Goal: Transaction & Acquisition: Book appointment/travel/reservation

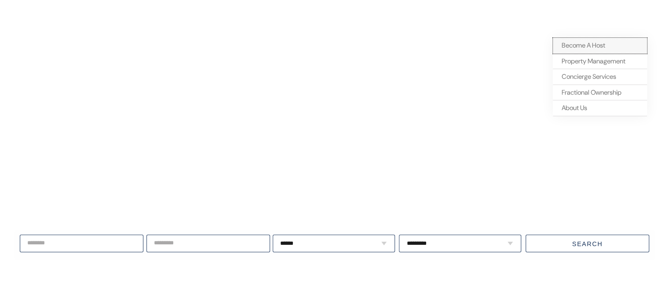
click at [565, 43] on span "Become A Host" at bounding box center [584, 45] width 44 height 9
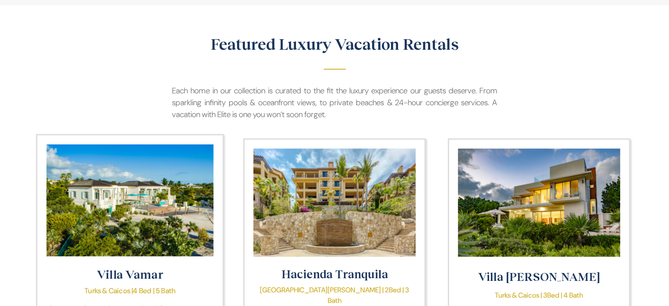
scroll to position [880, 0]
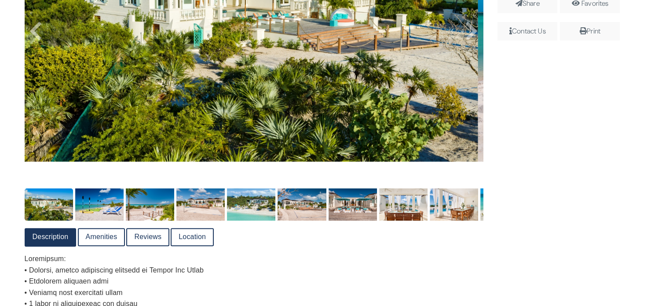
scroll to position [44, 0]
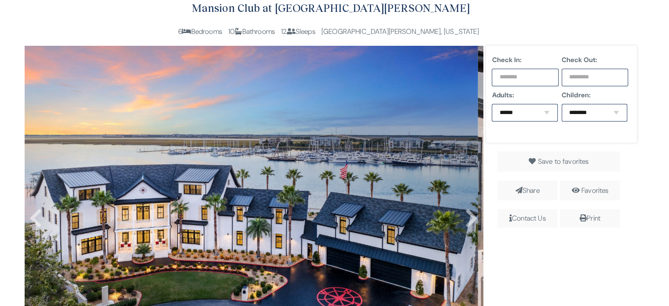
scroll to position [44, 0]
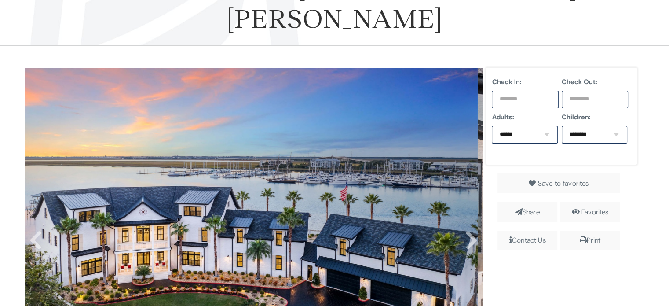
scroll to position [88, 0]
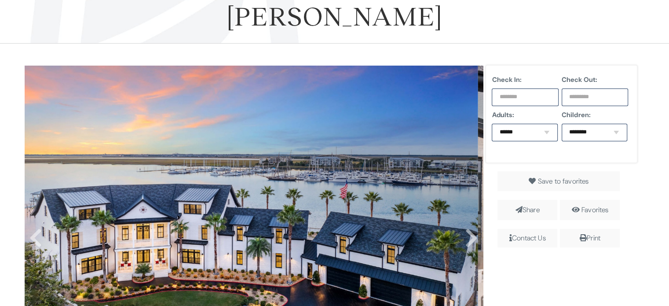
click at [540, 28] on div "Mansion Club at St. Simons Island" at bounding box center [334, -1] width 643 height 87
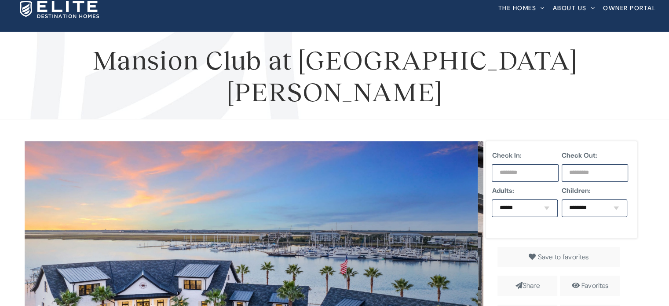
scroll to position [0, 0]
